Goal: Transaction & Acquisition: Purchase product/service

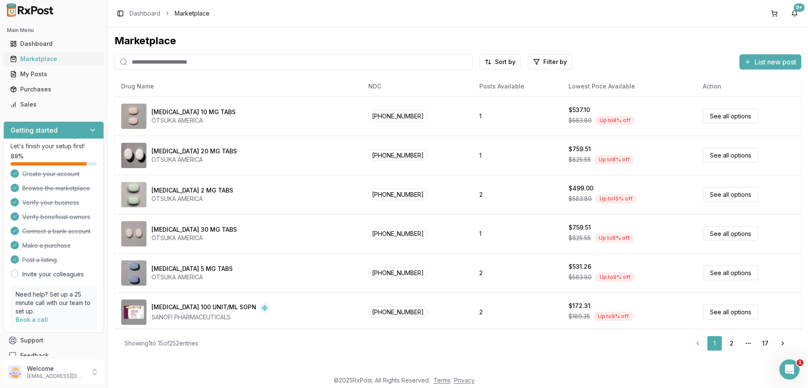
click at [30, 59] on div "Marketplace" at bounding box center [53, 59] width 87 height 8
click at [543, 61] on html "Main Menu Dashboard Marketplace My Posts Purchases Sales Getting started Let's …" at bounding box center [404, 194] width 808 height 388
click at [455, 81] on button "button" at bounding box center [455, 80] width 7 height 7
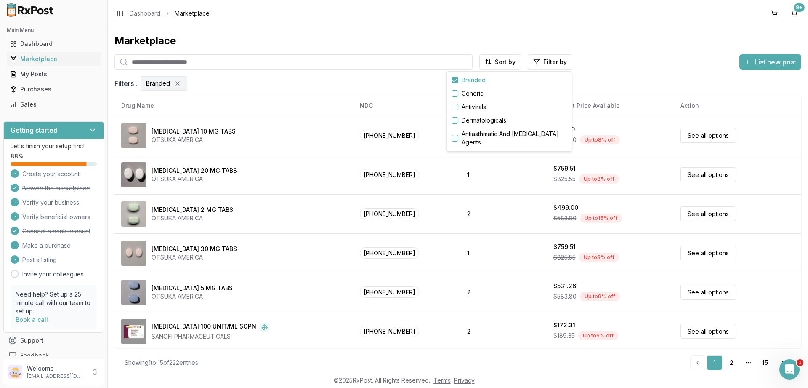
click at [766, 362] on html "Main Menu Dashboard Marketplace My Posts Purchases Sales Getting started Let's …" at bounding box center [404, 194] width 808 height 388
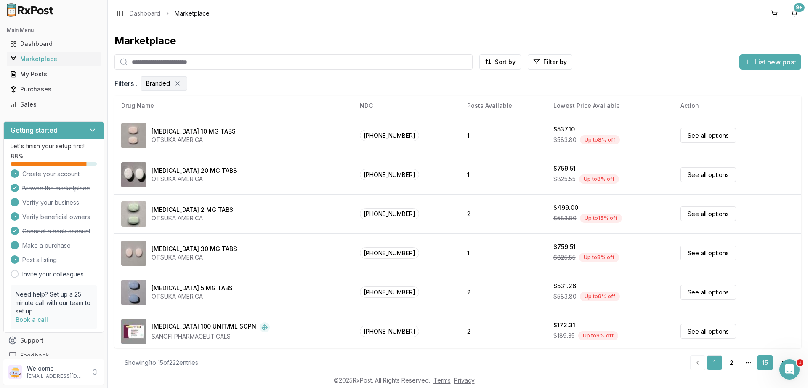
click at [767, 361] on link "15" at bounding box center [765, 362] width 15 height 15
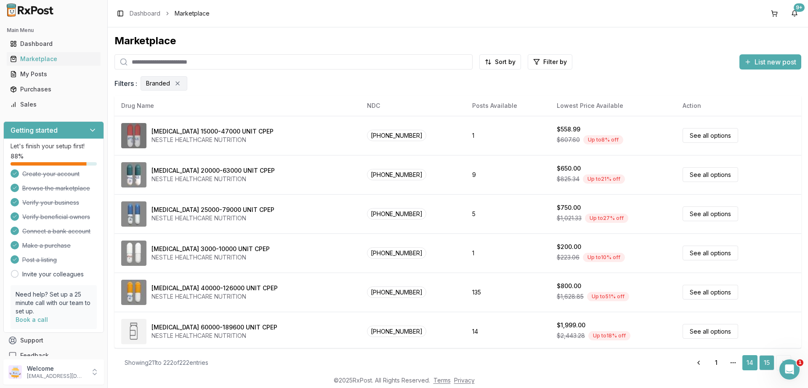
click at [749, 360] on link "14" at bounding box center [750, 362] width 15 height 15
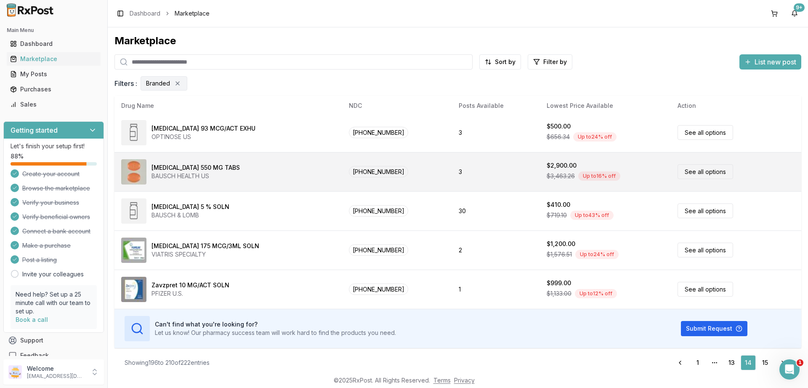
click at [692, 169] on link "See all options" at bounding box center [706, 171] width 56 height 15
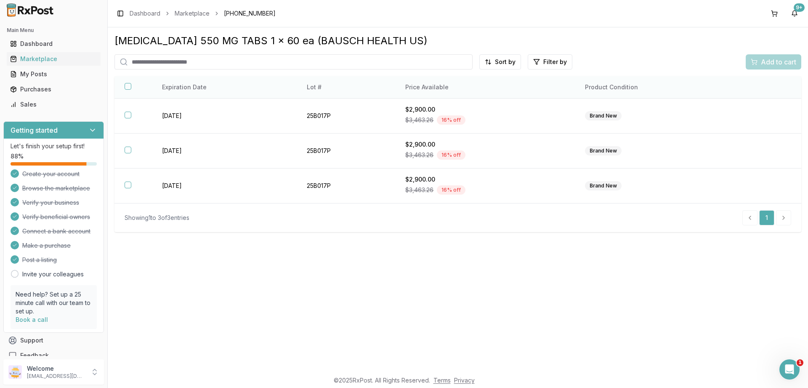
click at [129, 87] on button "button" at bounding box center [128, 86] width 7 height 7
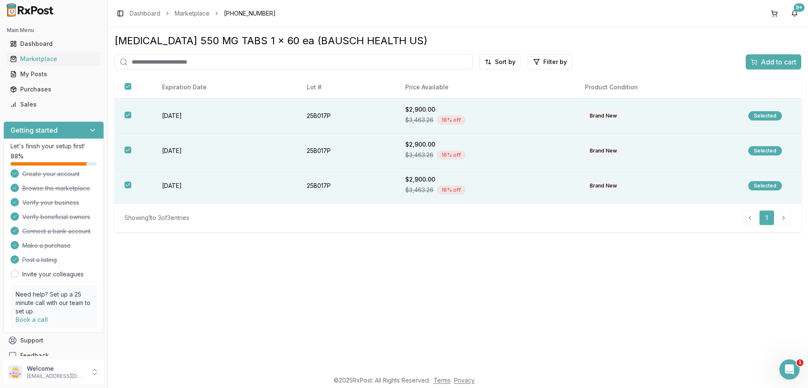
click at [764, 59] on span "Add to cart" at bounding box center [778, 62] width 35 height 10
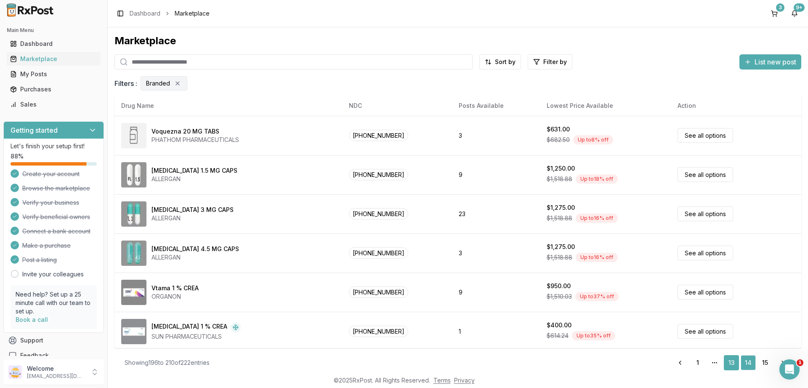
click at [730, 360] on link "13" at bounding box center [731, 362] width 15 height 15
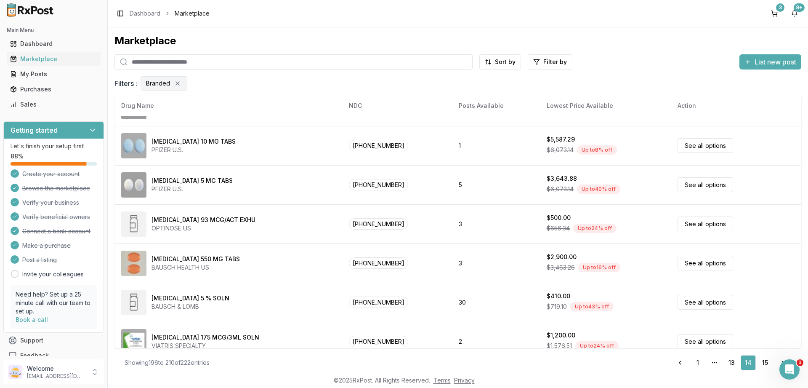
scroll to position [394, 0]
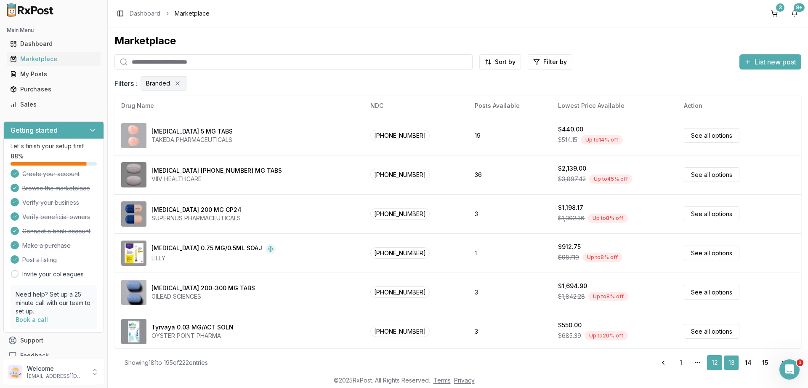
click at [715, 362] on link "12" at bounding box center [714, 362] width 15 height 15
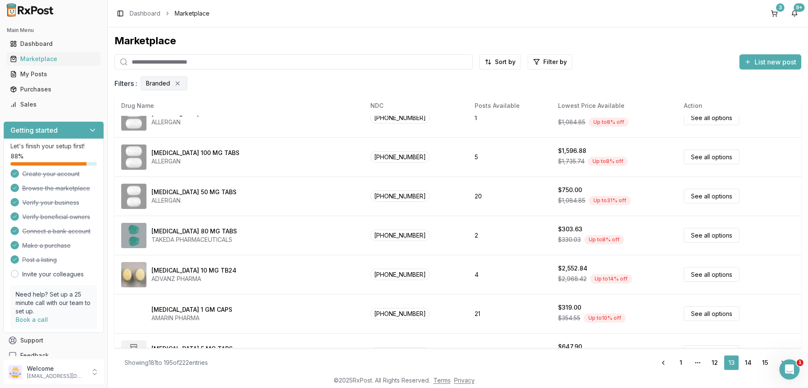
scroll to position [394, 0]
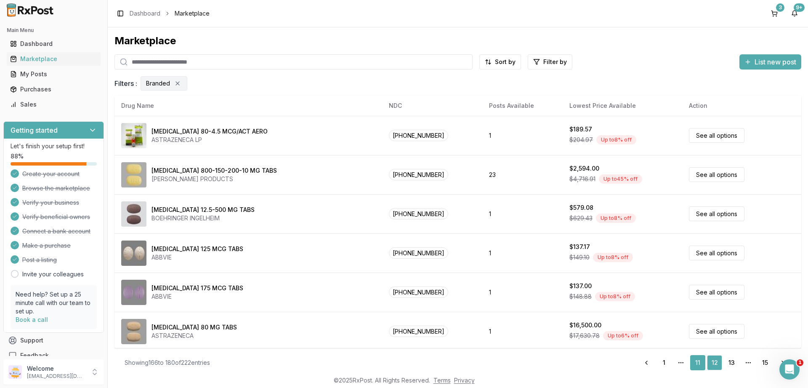
click at [698, 360] on link "11" at bounding box center [697, 362] width 15 height 15
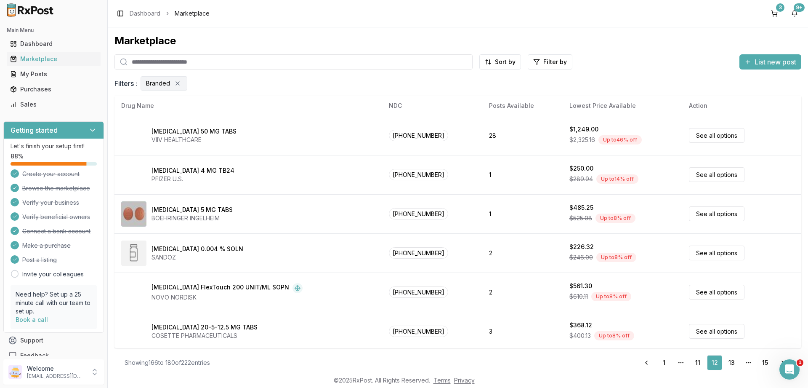
scroll to position [394, 0]
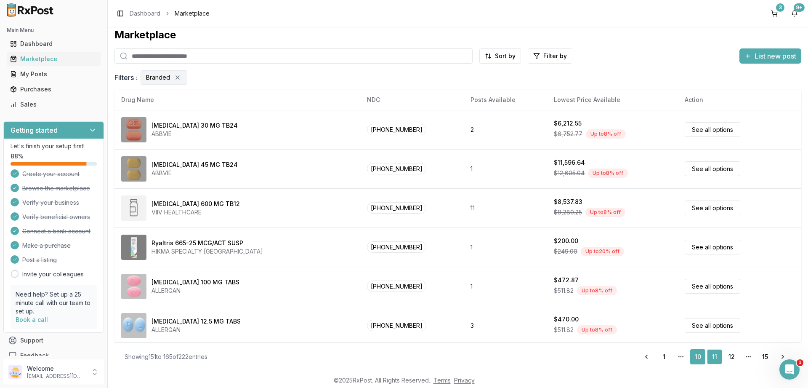
click at [698, 354] on link "10" at bounding box center [697, 356] width 15 height 15
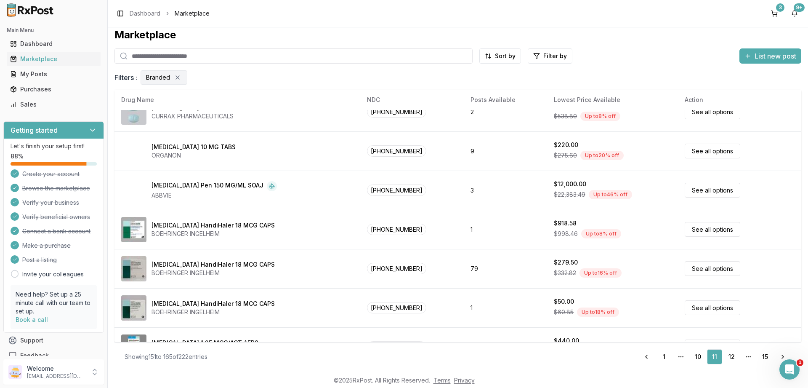
scroll to position [394, 0]
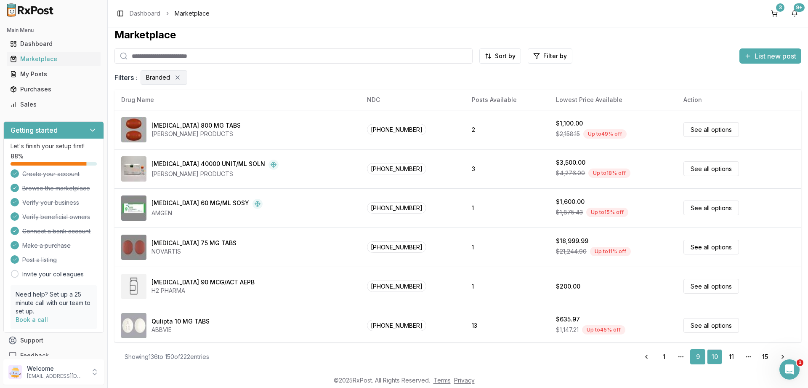
click at [698, 356] on link "9" at bounding box center [697, 356] width 15 height 15
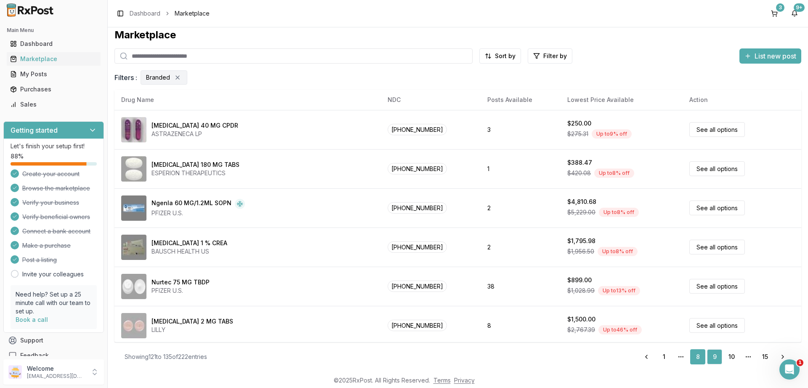
click at [697, 359] on link "8" at bounding box center [697, 356] width 15 height 15
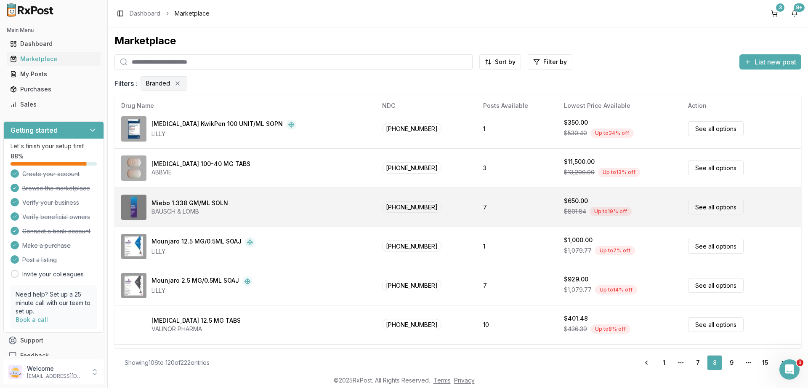
scroll to position [101, 0]
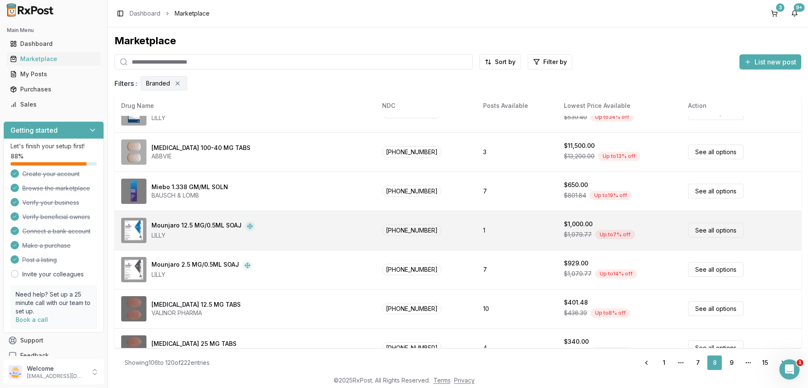
click at [704, 229] on link "See all options" at bounding box center [716, 230] width 56 height 15
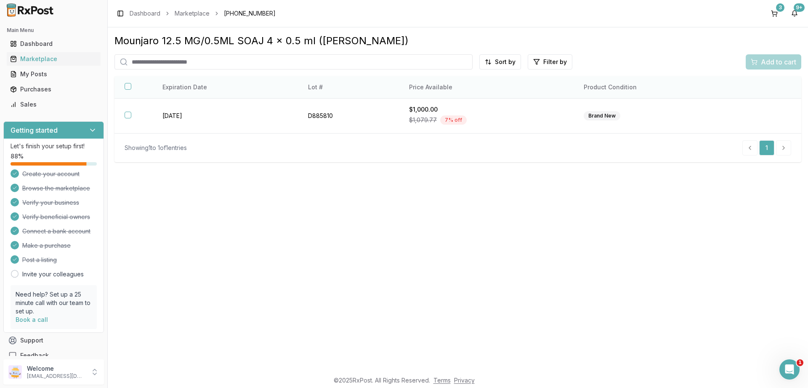
click at [130, 88] on button "button" at bounding box center [128, 86] width 7 height 7
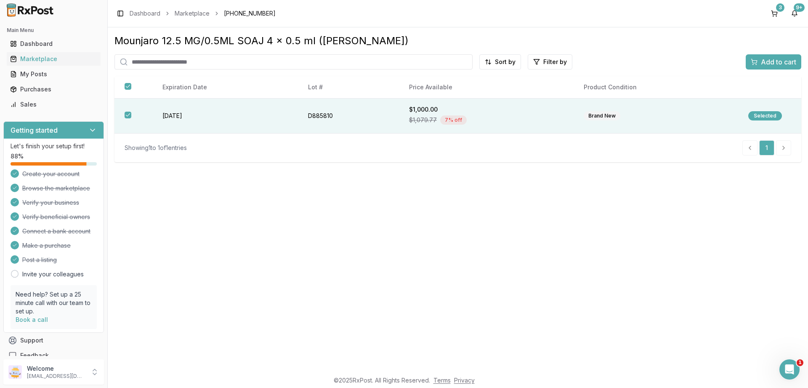
click at [775, 61] on span "Add to cart" at bounding box center [778, 62] width 35 height 10
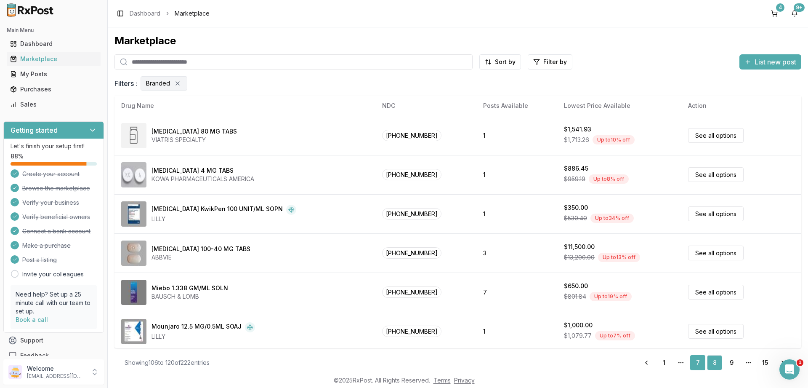
click at [695, 360] on link "7" at bounding box center [697, 362] width 15 height 15
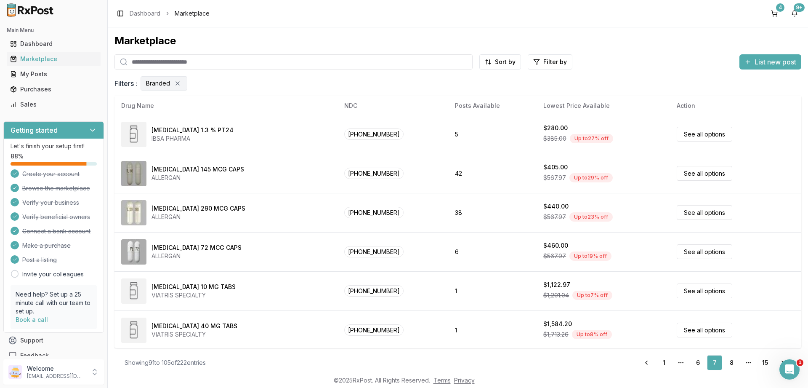
scroll to position [394, 0]
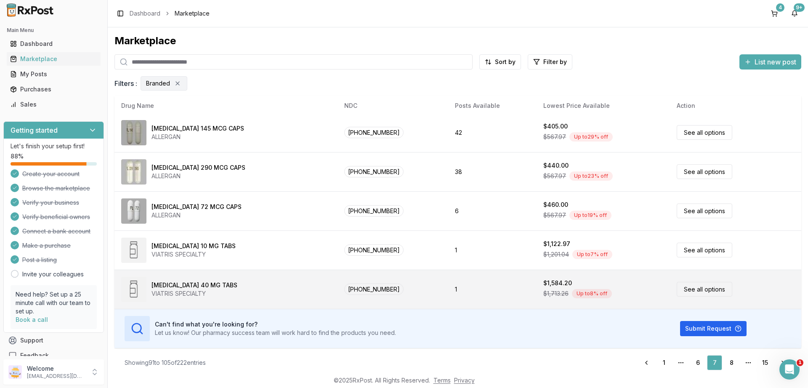
click at [695, 286] on link "See all options" at bounding box center [705, 289] width 56 height 15
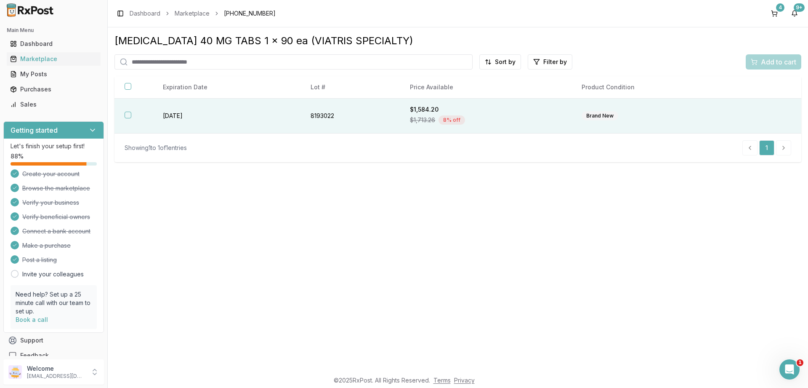
click at [127, 115] on button "button" at bounding box center [128, 115] width 7 height 7
click at [763, 60] on span "Add to cart" at bounding box center [778, 62] width 35 height 10
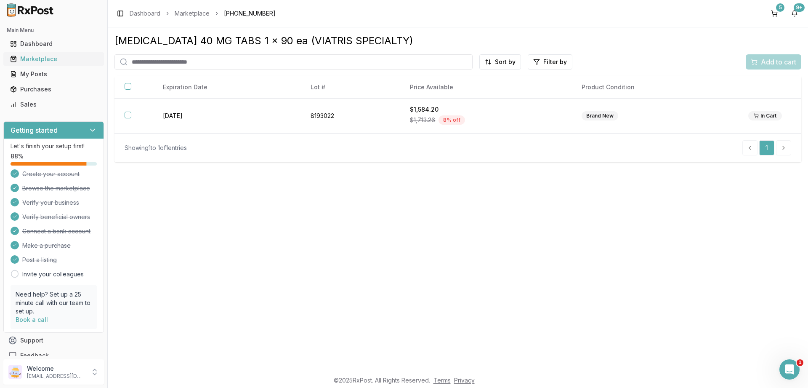
click at [34, 60] on div "Marketplace" at bounding box center [53, 59] width 87 height 8
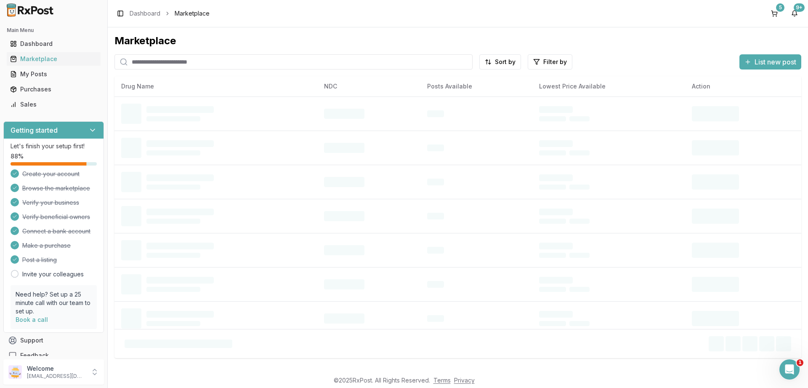
click at [180, 61] on input "search" at bounding box center [294, 61] width 358 height 15
paste input "**********"
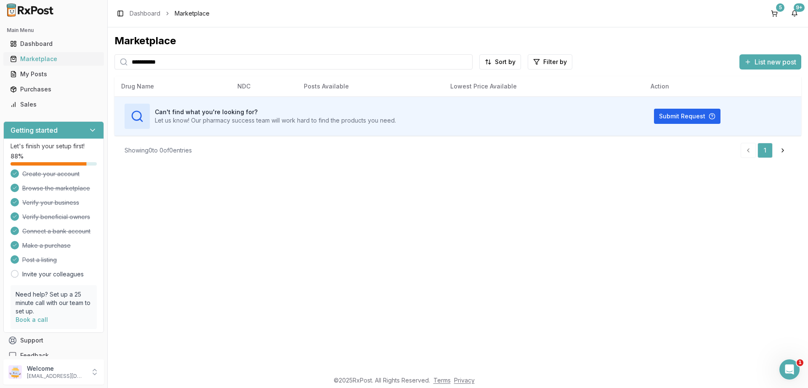
type input "**********"
click at [42, 58] on div "Marketplace" at bounding box center [53, 59] width 87 height 8
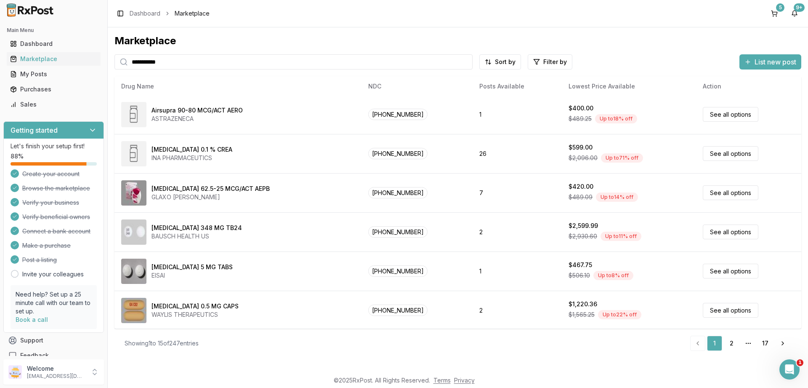
scroll to position [355, 0]
click at [732, 342] on link "2" at bounding box center [731, 343] width 15 height 15
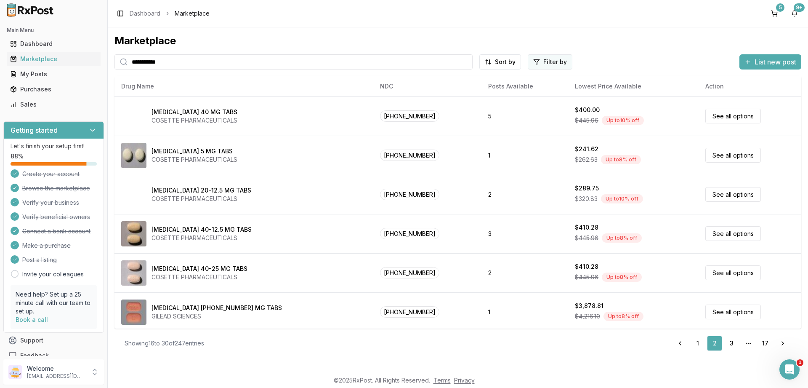
click at [543, 60] on html "**********" at bounding box center [404, 194] width 808 height 388
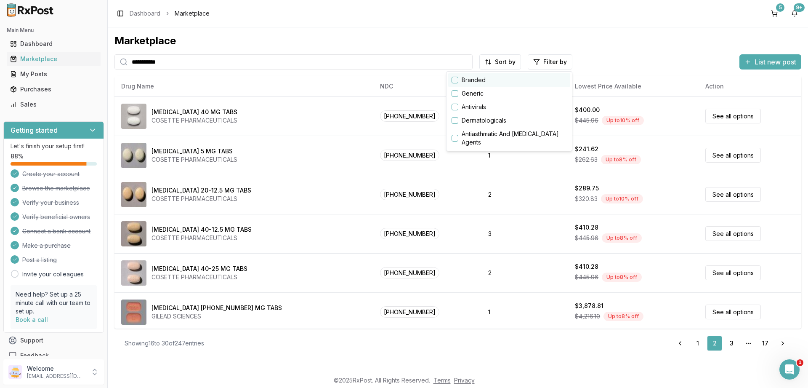
click at [455, 77] on button "button" at bounding box center [455, 80] width 7 height 7
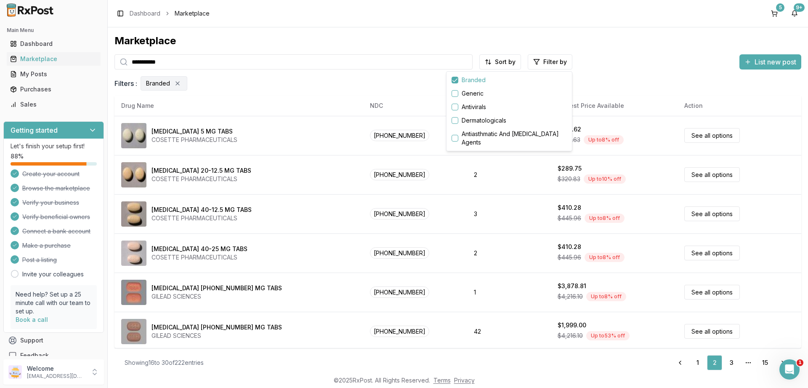
click at [698, 362] on html "**********" at bounding box center [404, 194] width 808 height 388
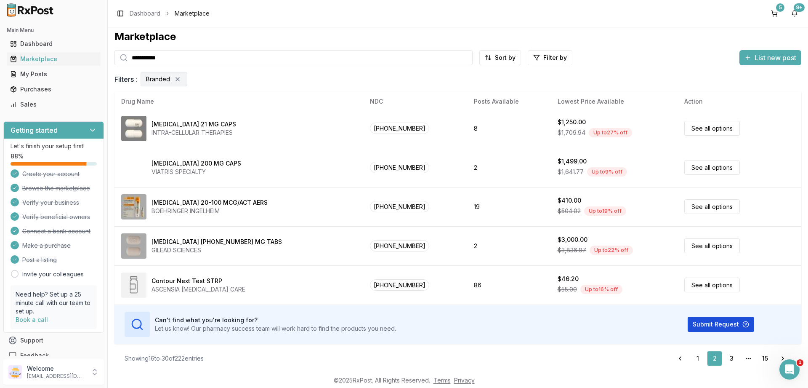
scroll to position [6, 0]
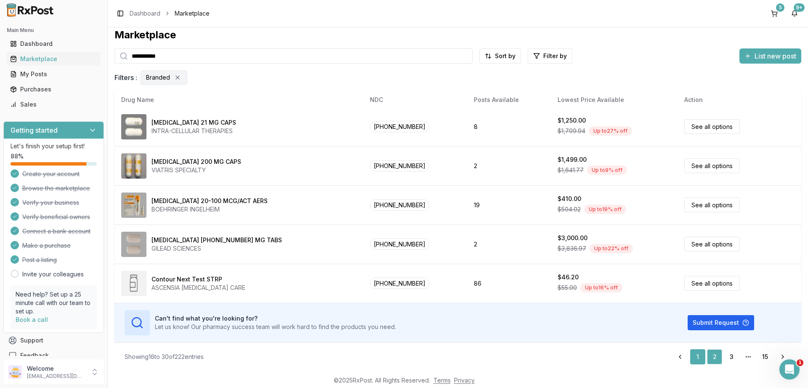
click at [696, 353] on link "1" at bounding box center [697, 356] width 15 height 15
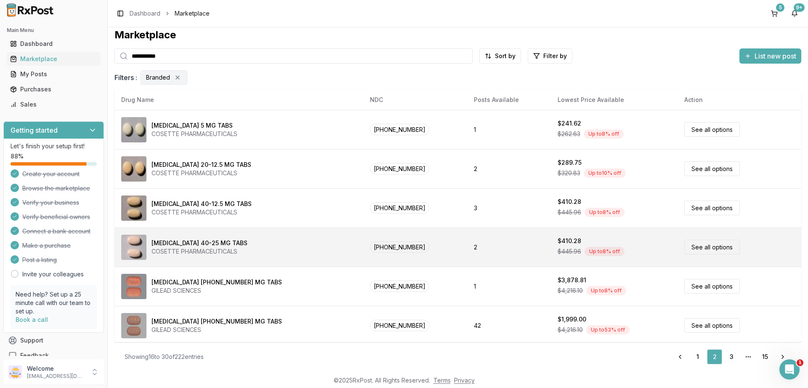
scroll to position [0, 0]
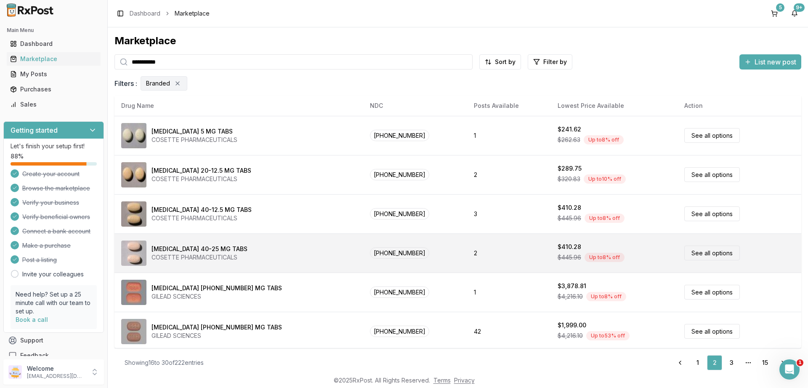
scroll to position [6, 0]
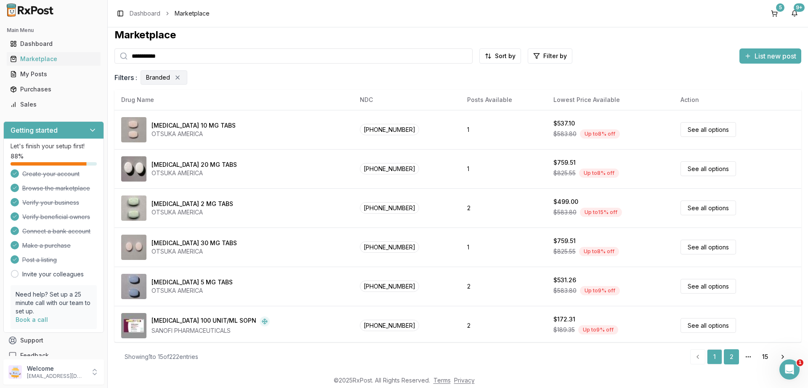
click at [735, 355] on link "2" at bounding box center [731, 356] width 15 height 15
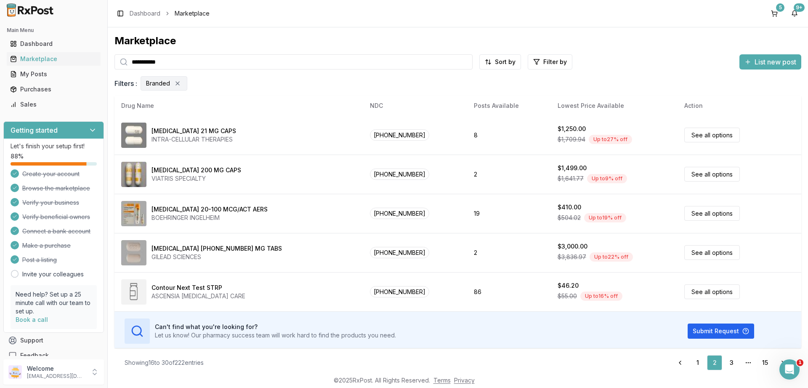
scroll to position [394, 0]
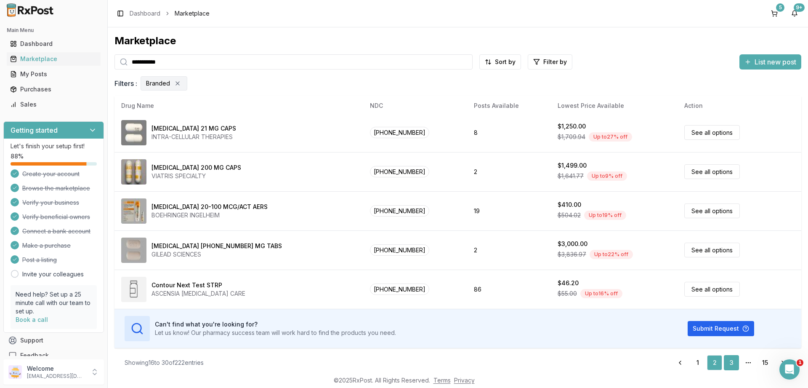
click at [730, 359] on link "3" at bounding box center [731, 362] width 15 height 15
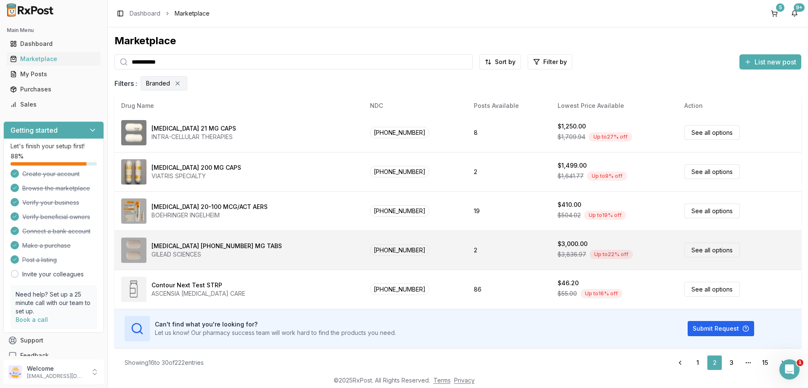
scroll to position [91, 0]
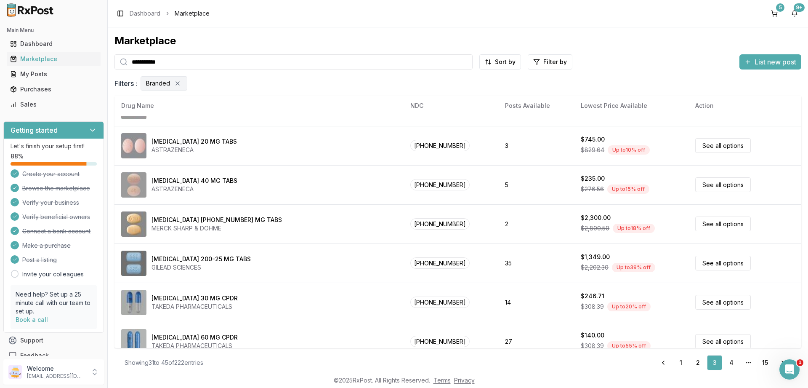
scroll to position [394, 0]
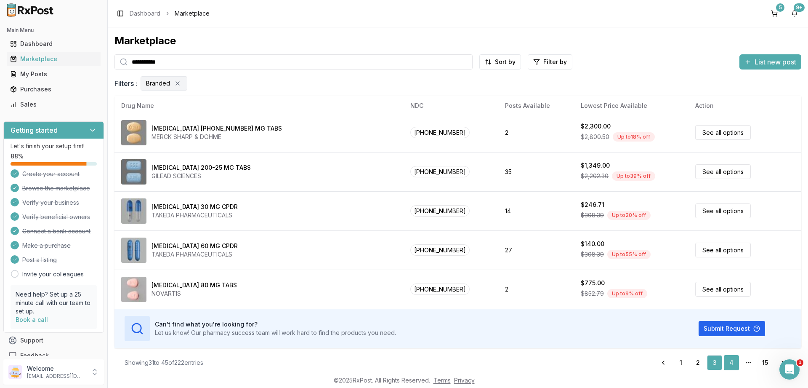
click at [731, 363] on link "4" at bounding box center [731, 362] width 15 height 15
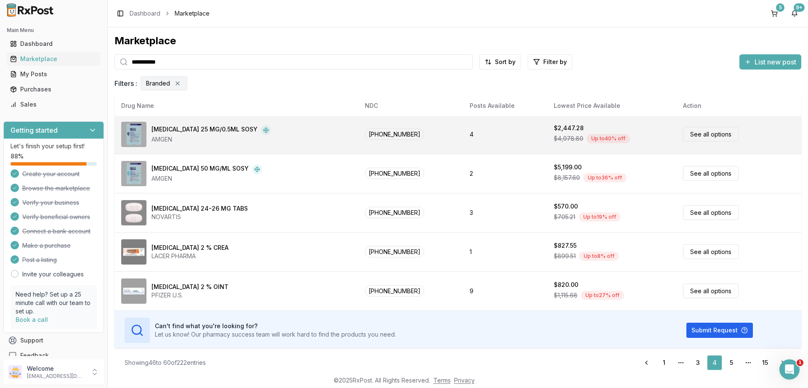
scroll to position [394, 0]
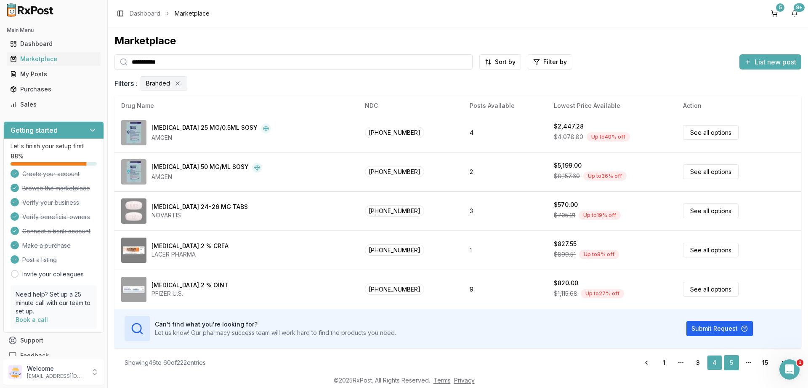
click at [730, 359] on link "5" at bounding box center [731, 362] width 15 height 15
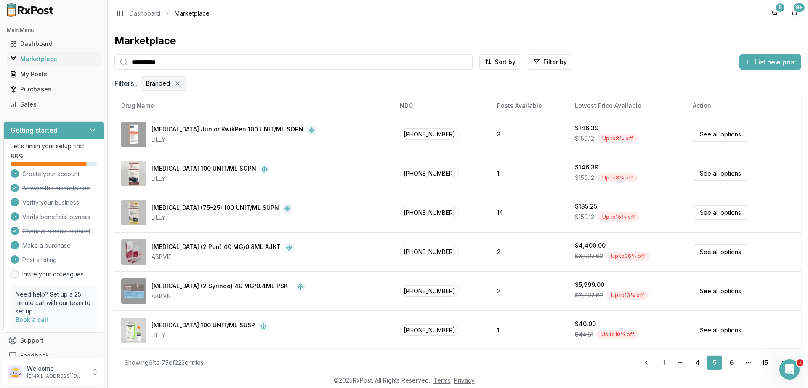
scroll to position [394, 0]
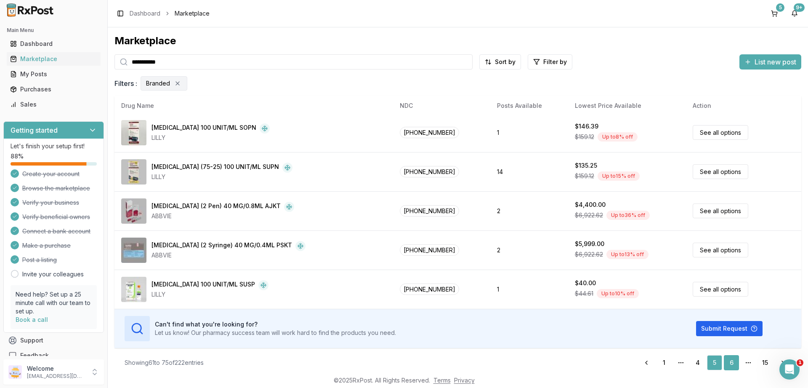
click at [735, 365] on link "6" at bounding box center [731, 362] width 15 height 15
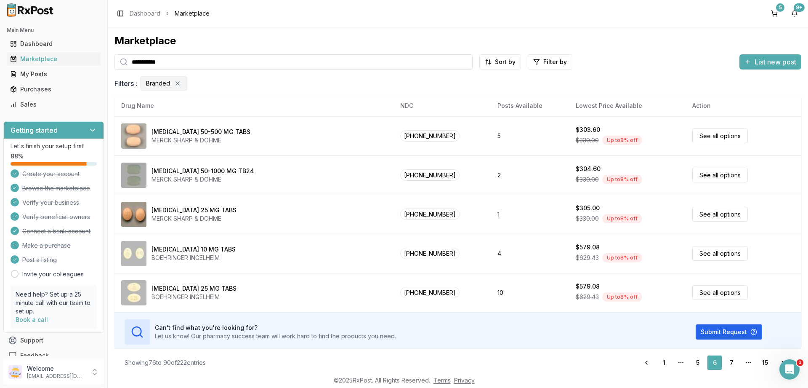
scroll to position [394, 0]
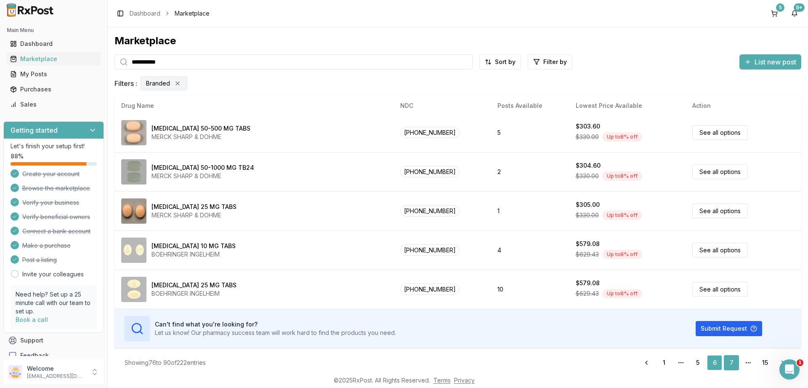
click at [733, 363] on link "7" at bounding box center [731, 362] width 15 height 15
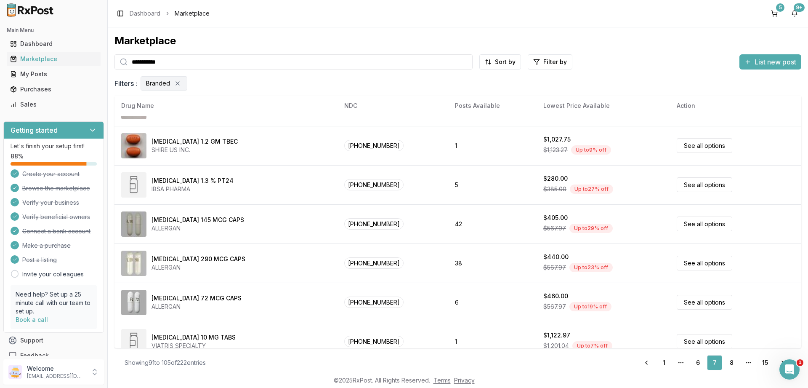
scroll to position [394, 0]
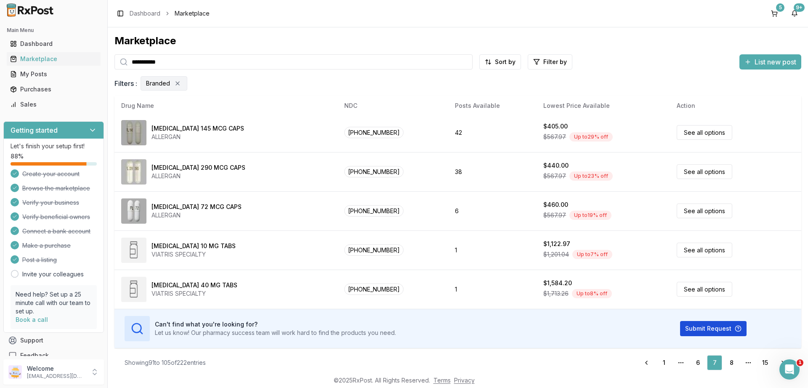
click at [700, 328] on button "Submit Request" at bounding box center [713, 328] width 67 height 15
click at [731, 361] on link "8" at bounding box center [731, 362] width 15 height 15
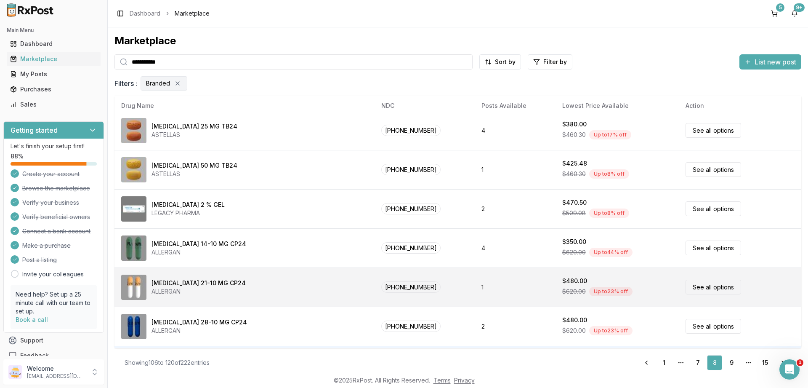
scroll to position [344, 0]
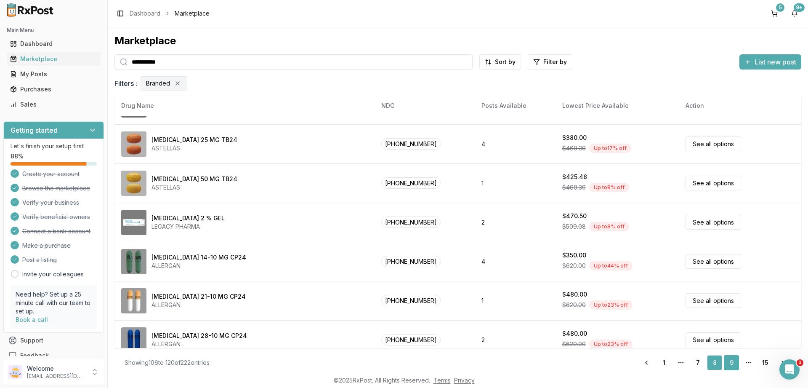
click at [731, 360] on link "9" at bounding box center [731, 362] width 15 height 15
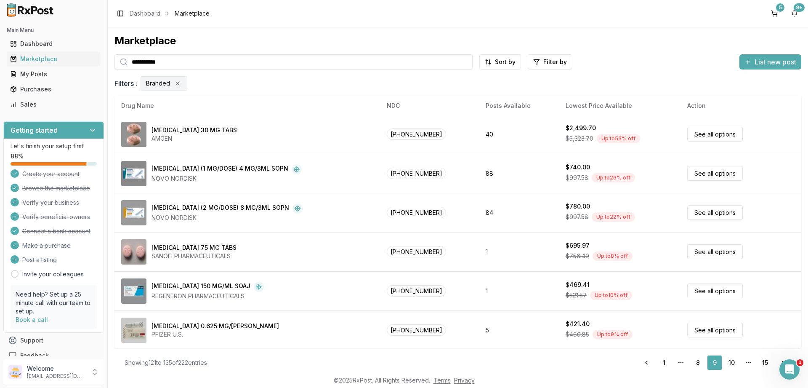
scroll to position [394, 0]
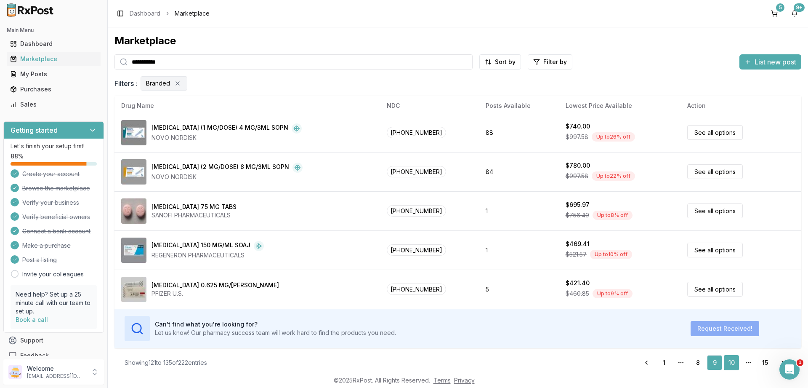
click at [731, 364] on link "10" at bounding box center [731, 362] width 15 height 15
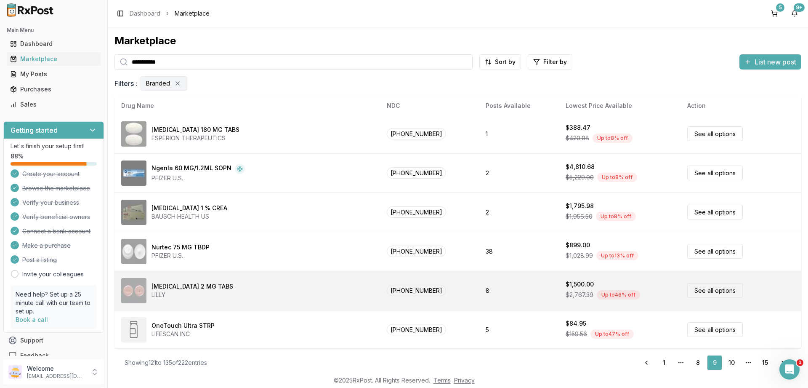
scroll to position [0, 0]
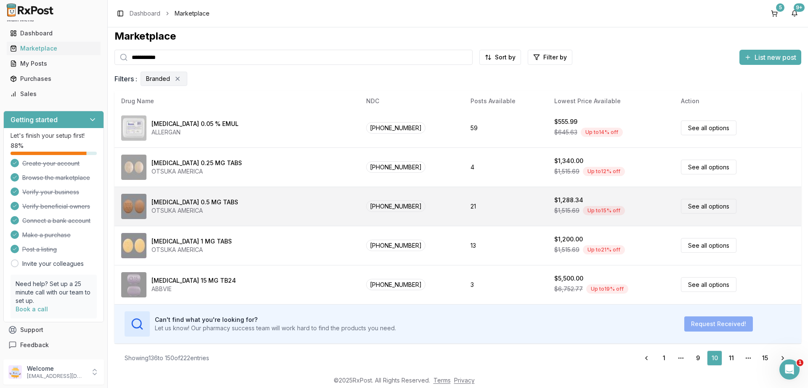
scroll to position [6, 0]
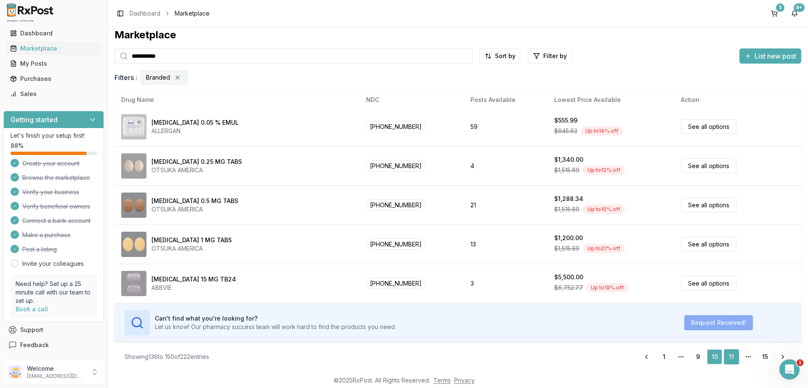
click at [731, 359] on link "11" at bounding box center [731, 356] width 15 height 15
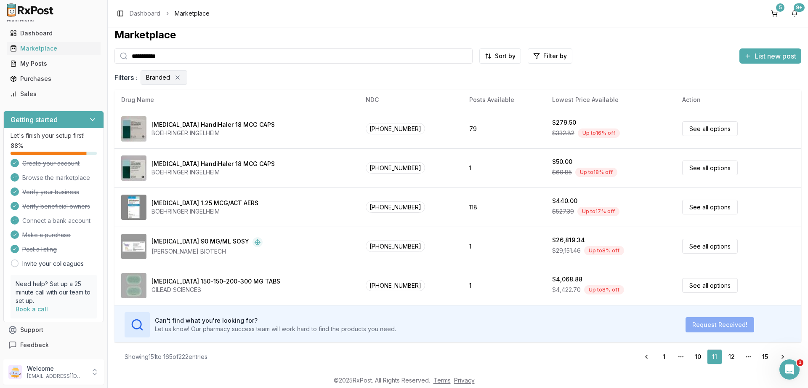
scroll to position [394, 0]
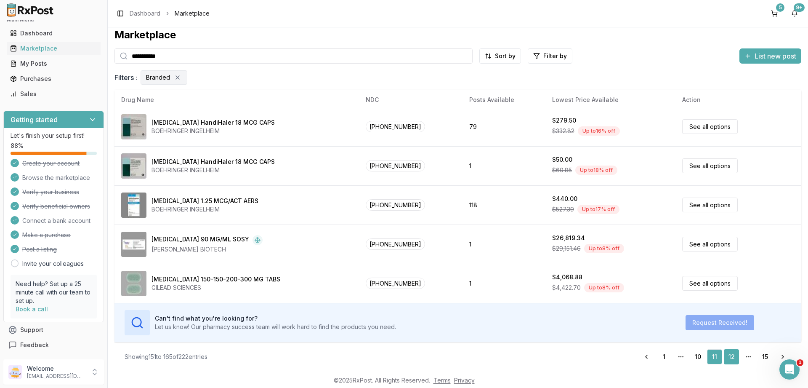
click at [736, 356] on link "12" at bounding box center [731, 356] width 15 height 15
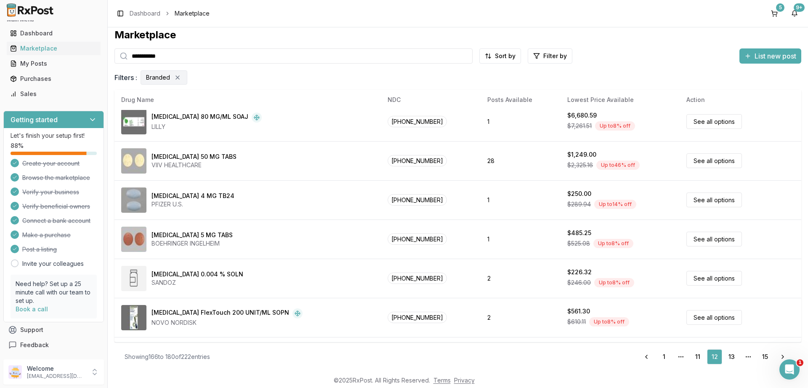
scroll to position [394, 0]
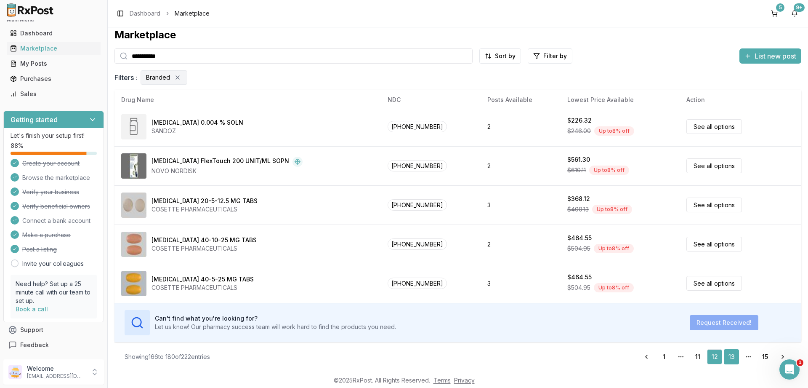
click at [733, 359] on link "13" at bounding box center [731, 356] width 15 height 15
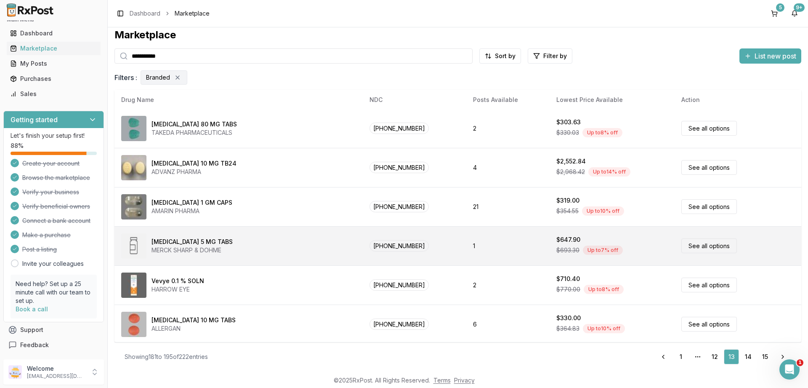
scroll to position [394, 0]
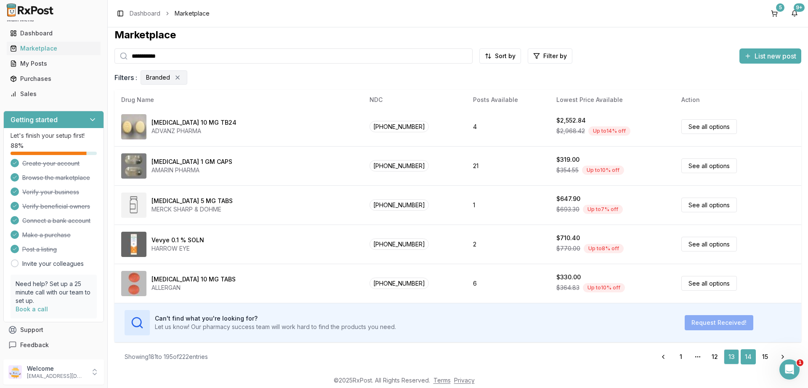
click at [746, 356] on link "14" at bounding box center [748, 356] width 15 height 15
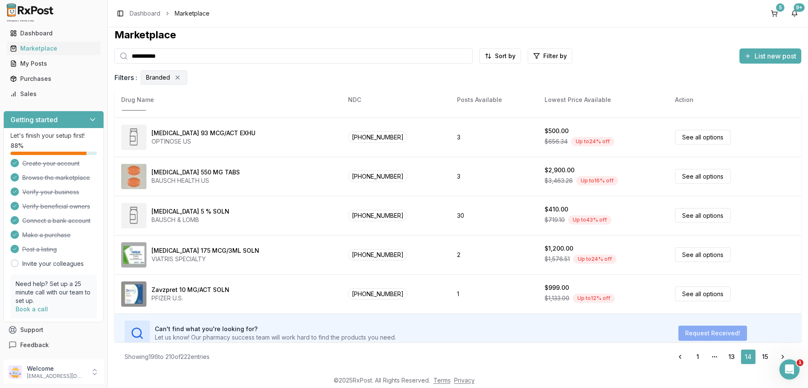
scroll to position [394, 0]
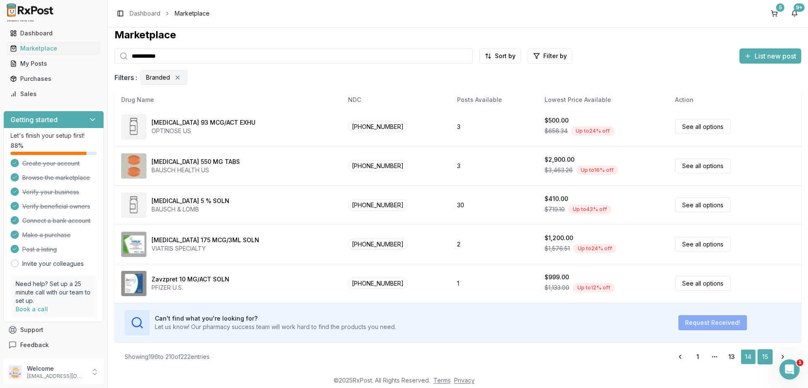
click at [764, 357] on link "15" at bounding box center [765, 356] width 15 height 15
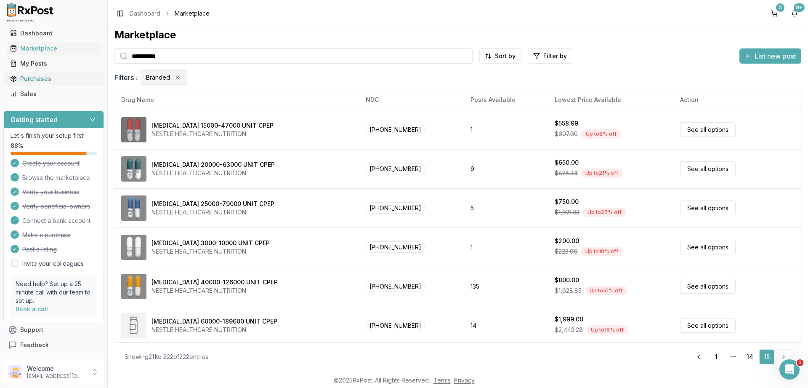
click at [35, 78] on div "Purchases" at bounding box center [53, 79] width 87 height 8
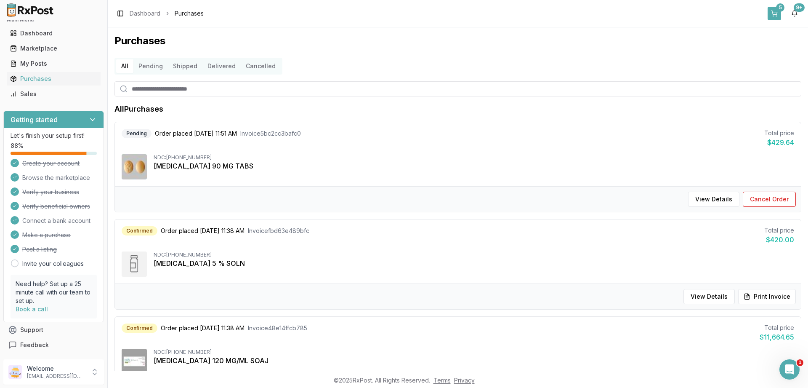
click at [778, 11] on div "5" at bounding box center [780, 7] width 8 height 8
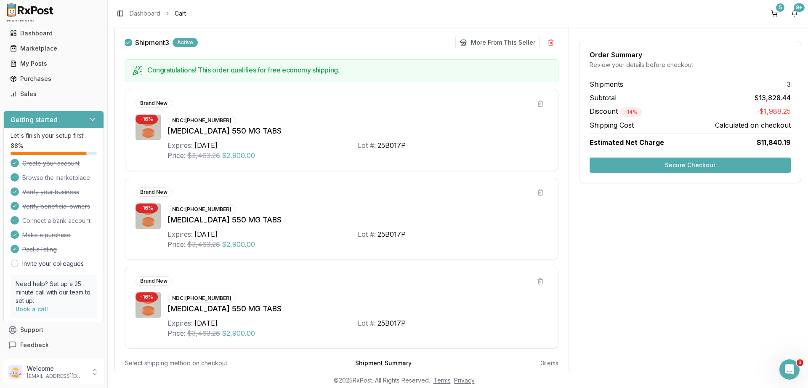
scroll to position [723, 0]
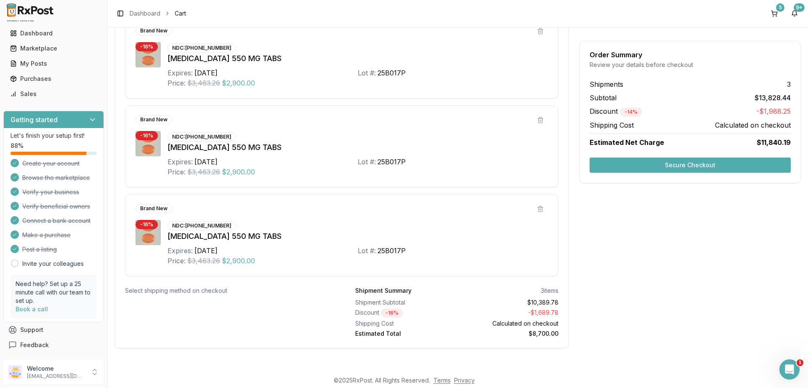
click at [696, 161] on button "Secure Checkout" at bounding box center [690, 164] width 201 height 15
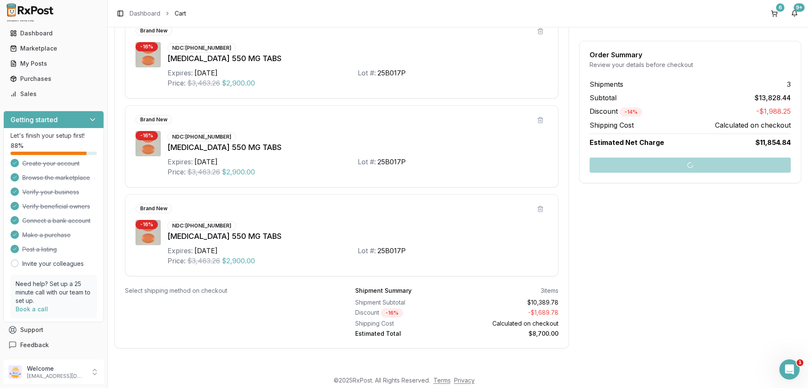
scroll to position [7, 0]
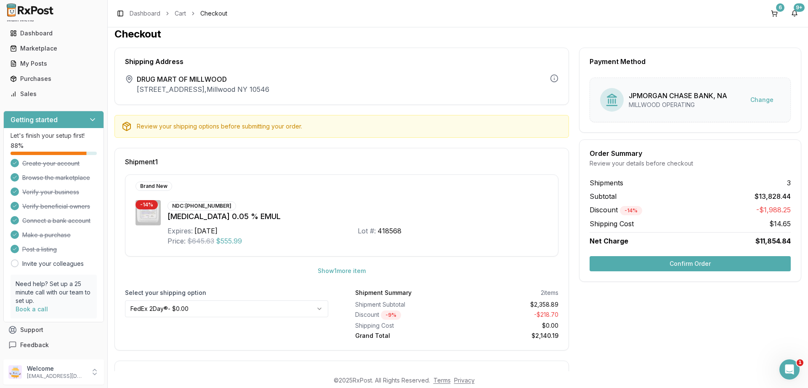
click at [690, 261] on button "Confirm Order" at bounding box center [690, 263] width 201 height 15
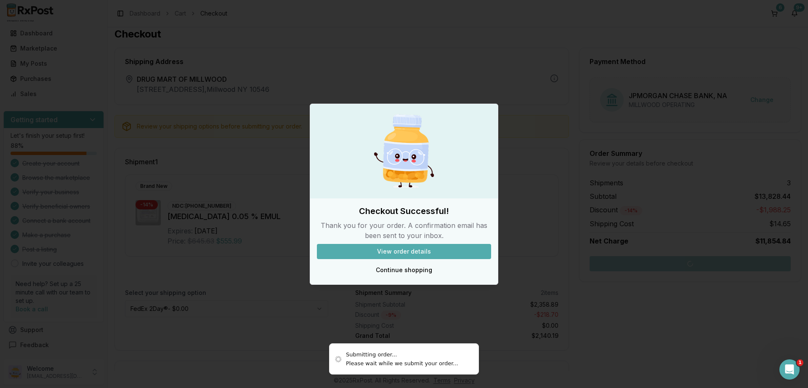
scroll to position [11, 0]
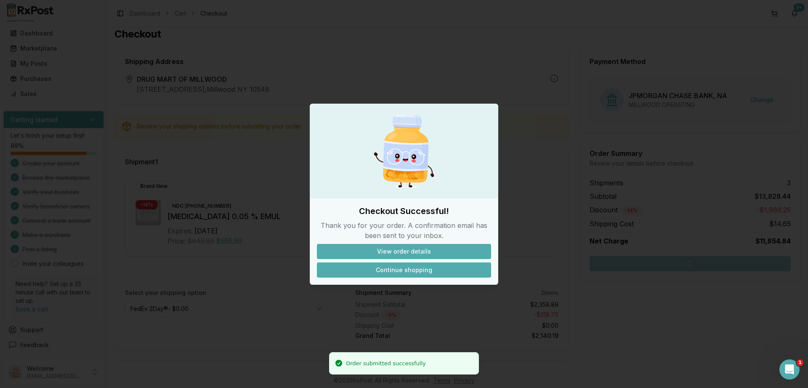
click at [410, 271] on button "Continue shopping" at bounding box center [404, 269] width 174 height 15
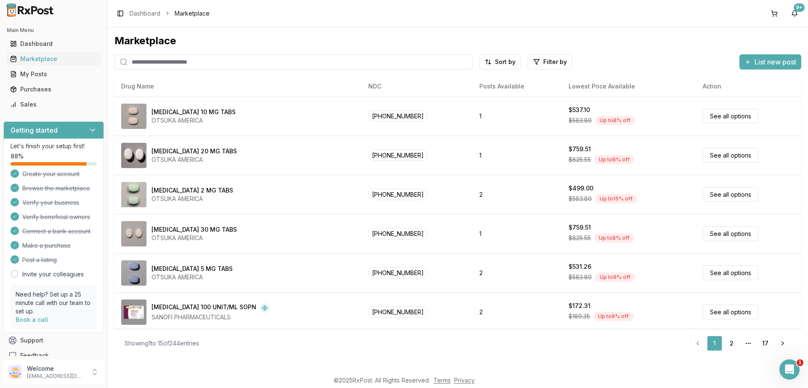
click at [198, 62] on input "search" at bounding box center [294, 61] width 358 height 15
type input "********"
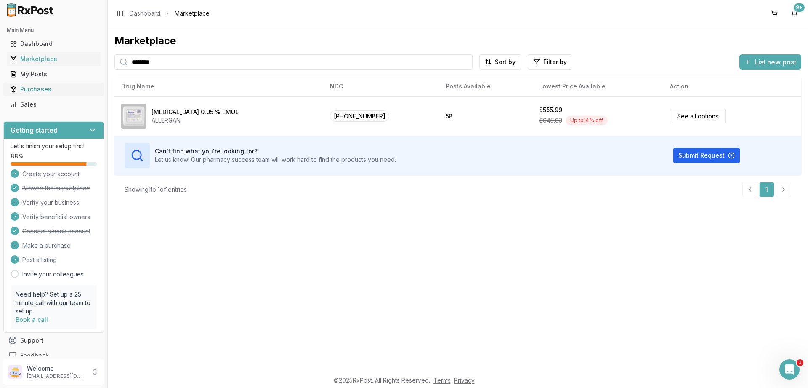
click at [36, 86] on div "Purchases" at bounding box center [53, 89] width 87 height 8
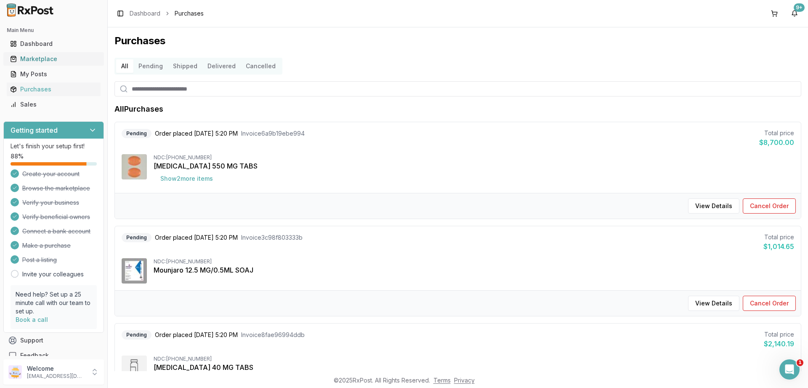
click at [42, 59] on div "Marketplace" at bounding box center [53, 59] width 87 height 8
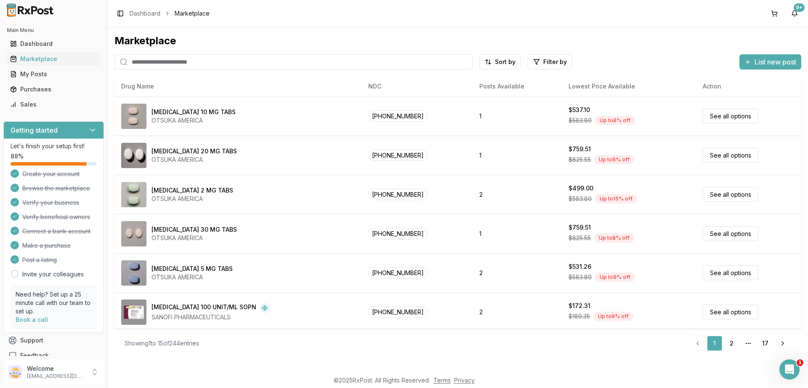
click at [194, 62] on input "search" at bounding box center [294, 61] width 358 height 15
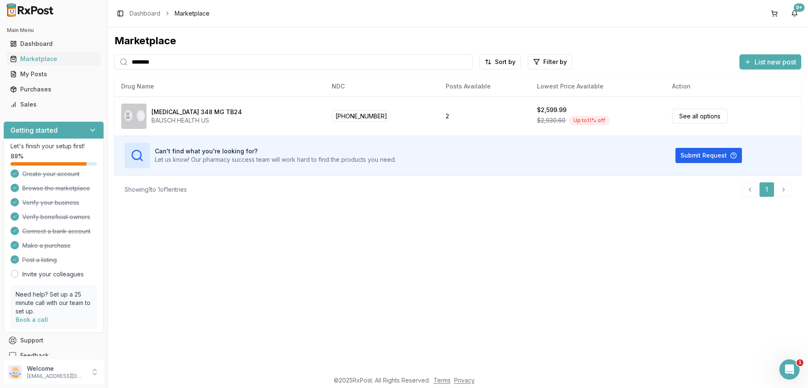
click at [177, 61] on input "********" at bounding box center [294, 61] width 358 height 15
type input "**********"
click at [695, 157] on button "Submit Request" at bounding box center [709, 155] width 67 height 15
click at [30, 72] on div "My Posts" at bounding box center [53, 74] width 87 height 8
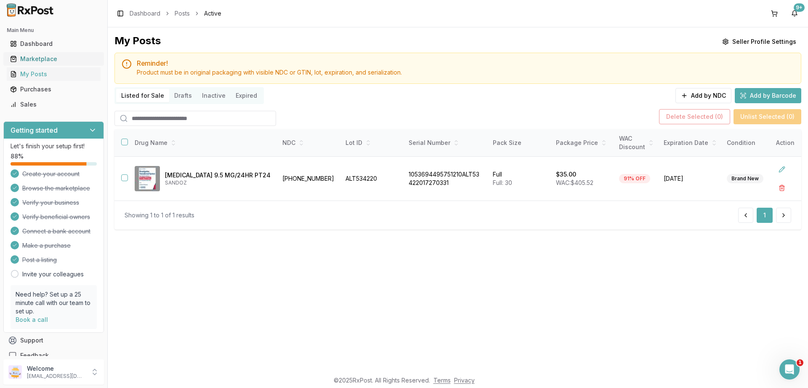
click at [38, 59] on div "Marketplace" at bounding box center [53, 59] width 87 height 8
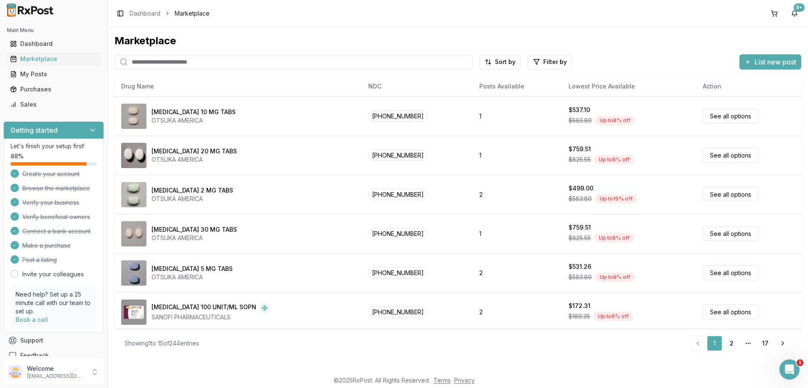
click at [179, 59] on input "search" at bounding box center [294, 61] width 358 height 15
paste input "**********"
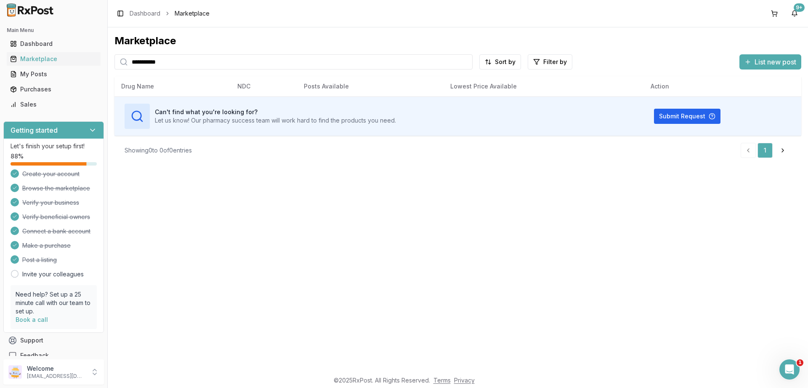
type input "**********"
